Goal: Use online tool/utility: Utilize a website feature to perform a specific function

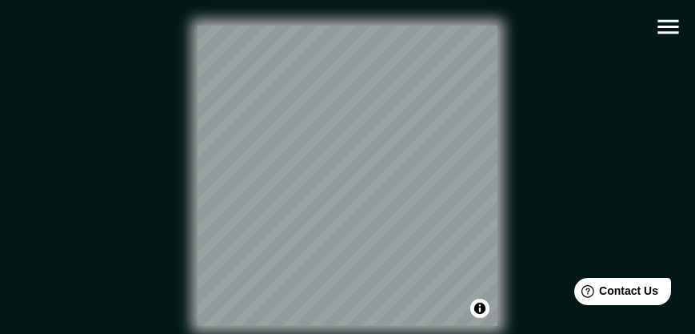
click at [673, 37] on icon "button" at bounding box center [668, 27] width 28 height 28
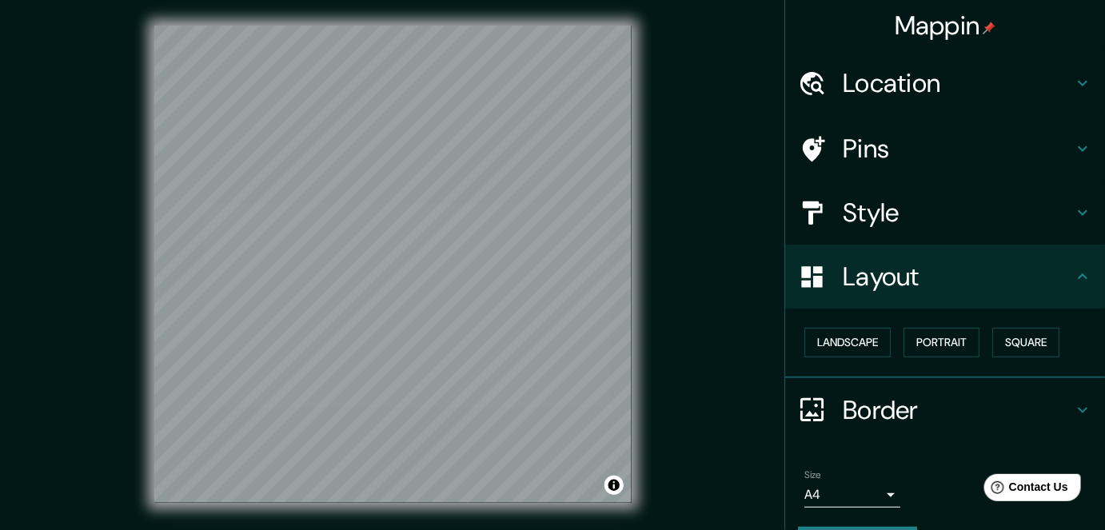
click at [694, 261] on div "© Mapbox © OpenStreetMap Improve this map" at bounding box center [392, 264] width 995 height 477
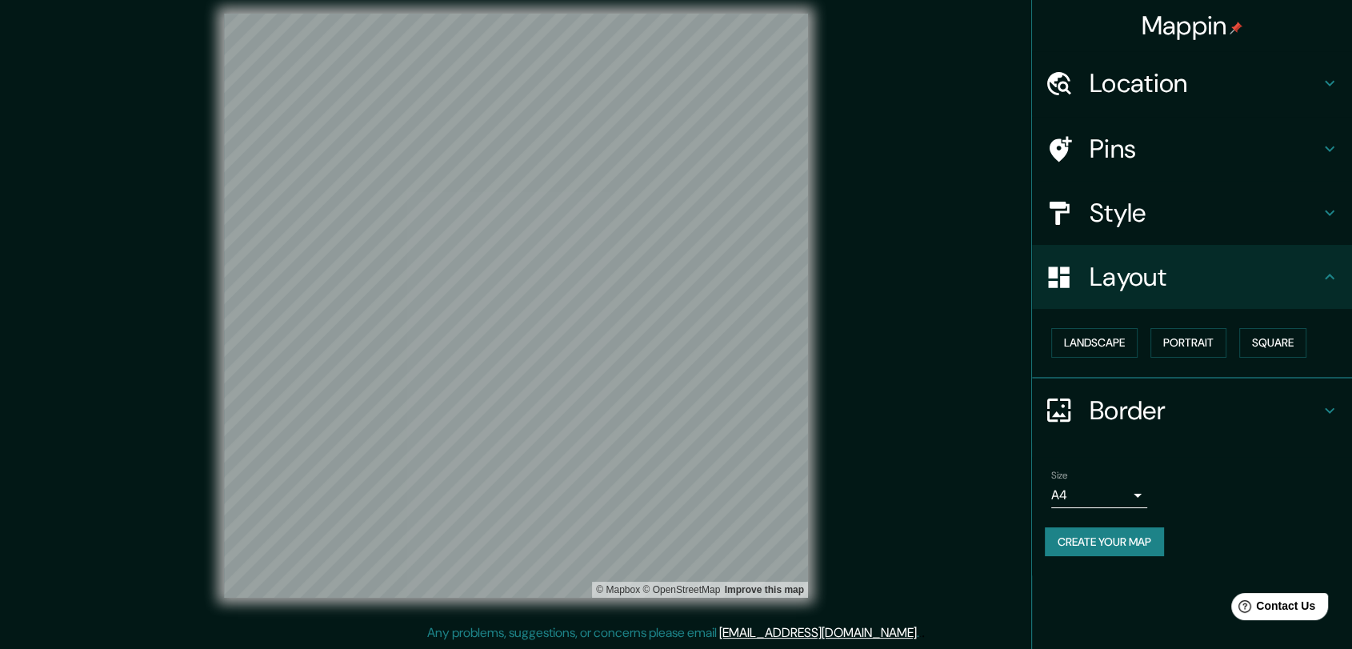
click at [694, 30] on div "Mappin" at bounding box center [1192, 25] width 320 height 51
click at [694, 333] on h4 "Border" at bounding box center [1204, 410] width 230 height 32
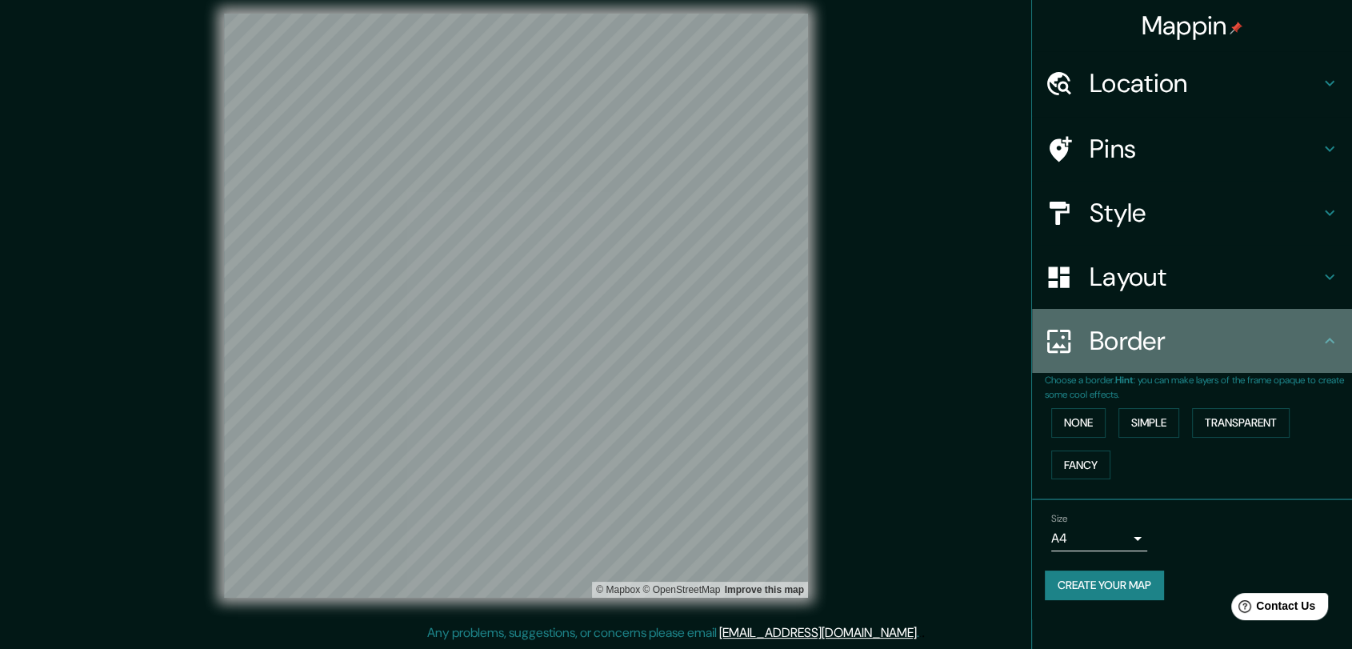
click at [694, 333] on h4 "Border" at bounding box center [1204, 341] width 230 height 32
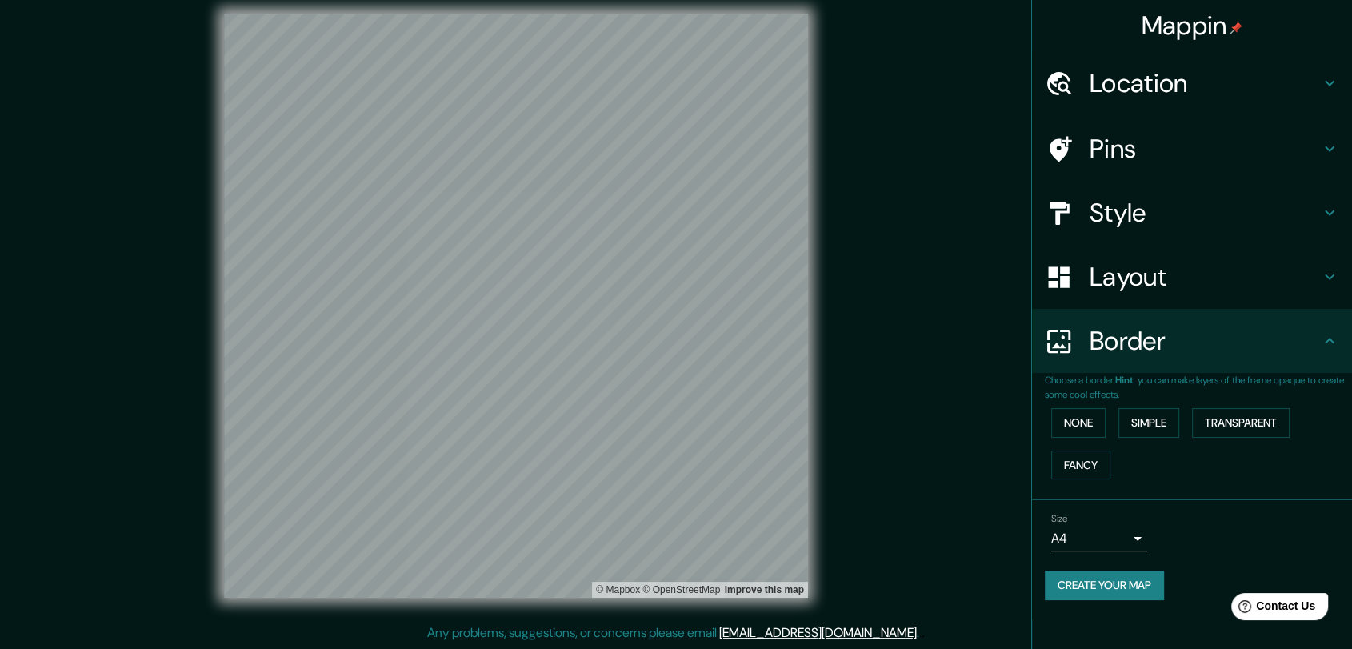
click at [694, 208] on h4 "Style" at bounding box center [1204, 213] width 230 height 32
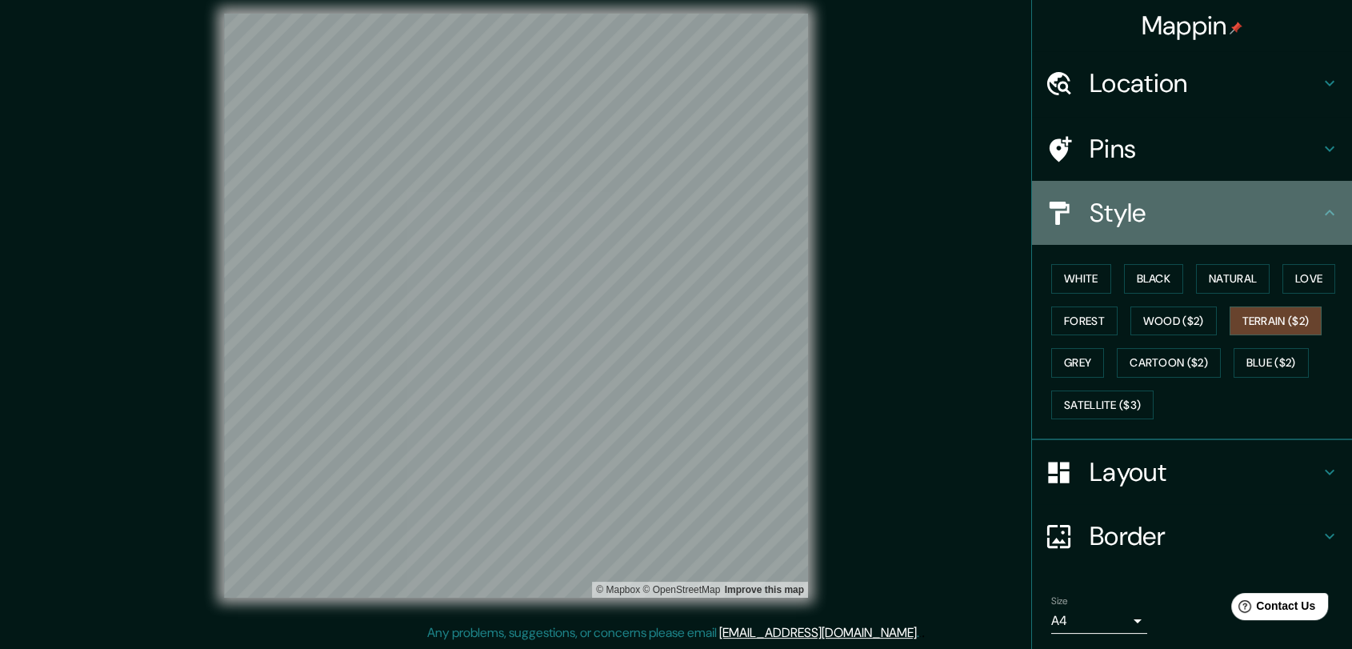
click at [694, 217] on h4 "Style" at bounding box center [1204, 213] width 230 height 32
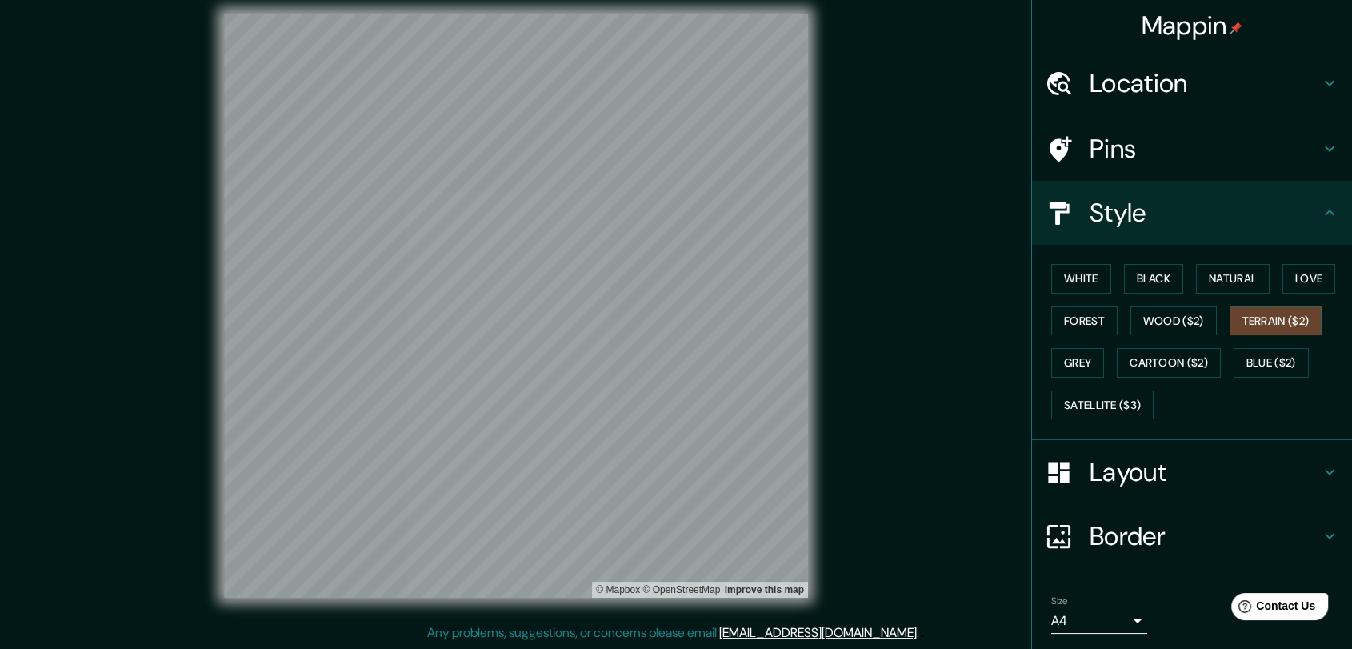
click at [694, 333] on div "© Mapbox © OpenStreetMap Improve this map" at bounding box center [516, 306] width 1217 height 584
